Goal: Task Accomplishment & Management: Use online tool/utility

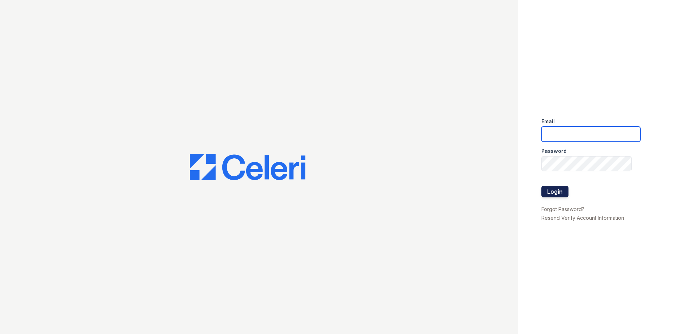
type input "[EMAIL_ADDRESS][DOMAIN_NAME]"
click at [566, 190] on button "Login" at bounding box center [555, 192] width 27 height 12
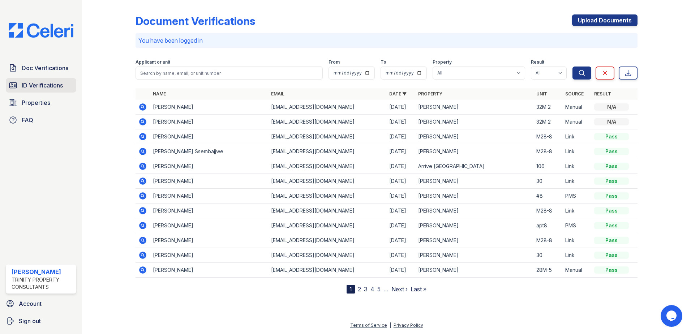
click at [38, 87] on span "ID Verifications" at bounding box center [42, 85] width 41 height 9
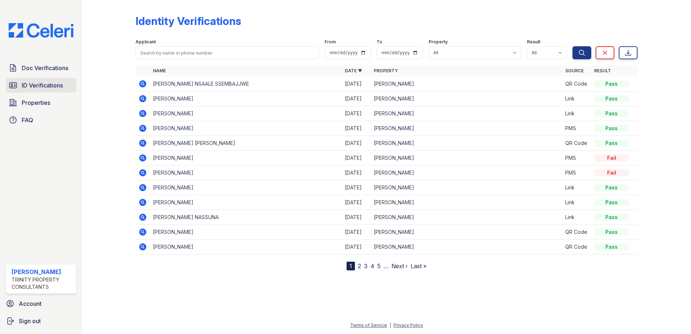
drag, startPoint x: 35, startPoint y: 80, endPoint x: 38, endPoint y: 85, distance: 5.8
click at [35, 80] on link "ID Verifications" at bounding box center [41, 85] width 70 height 14
click at [34, 84] on span "ID Verifications" at bounding box center [42, 85] width 41 height 9
click at [47, 81] on span "ID Verifications" at bounding box center [42, 85] width 41 height 9
